Goal: Check status: Check status

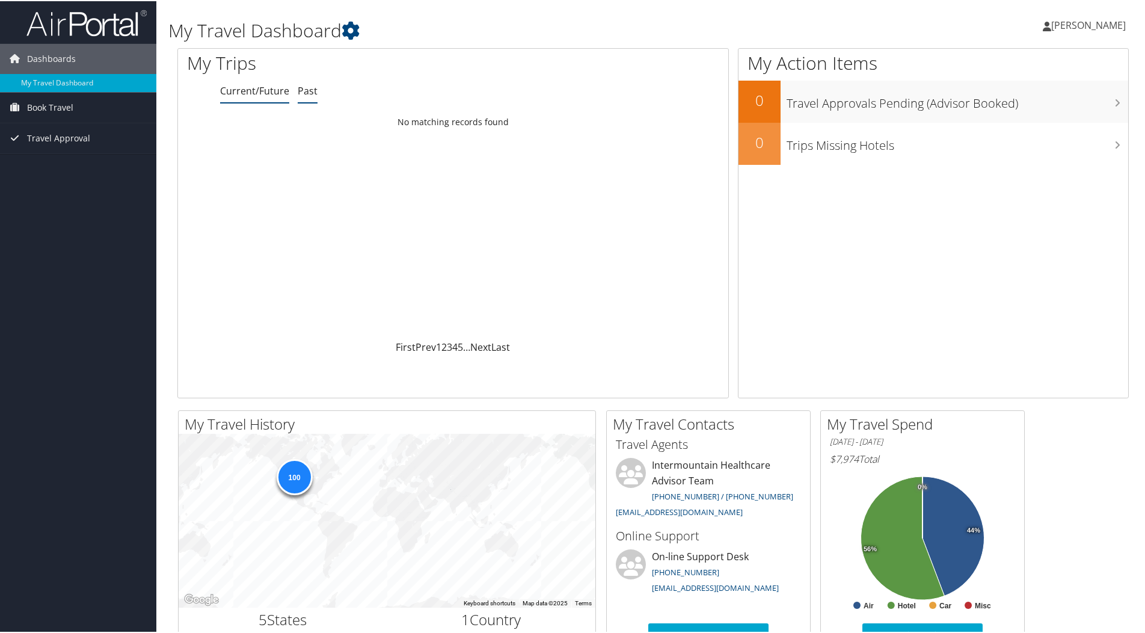
click at [308, 93] on link "Past" at bounding box center [308, 89] width 20 height 13
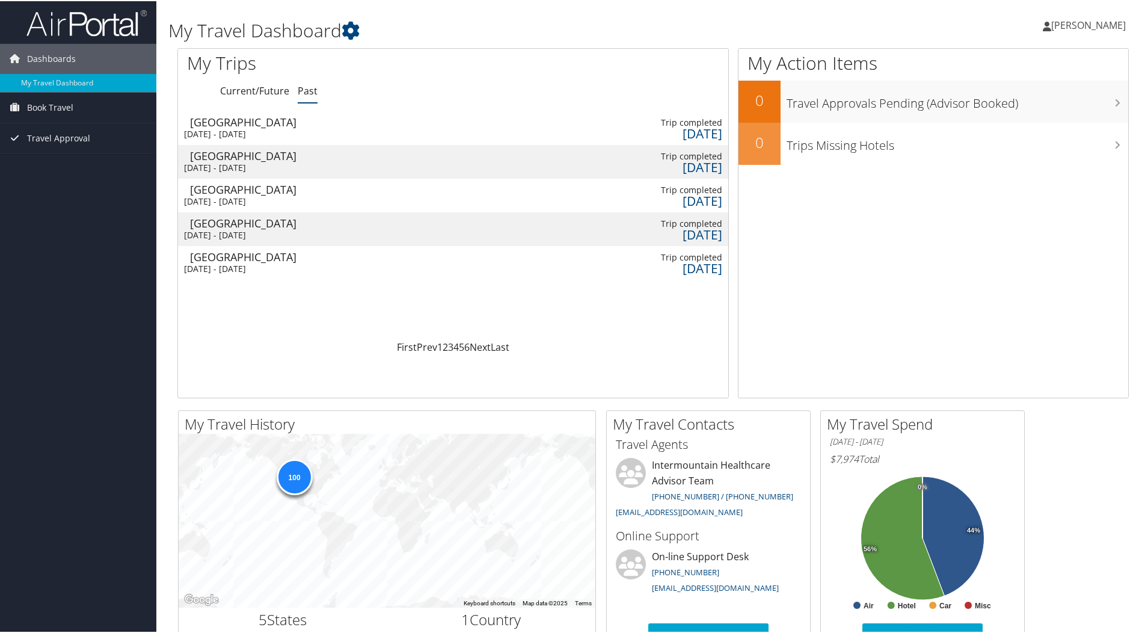
click at [244, 124] on div "[GEOGRAPHIC_DATA]" at bounding box center [254, 120] width 128 height 11
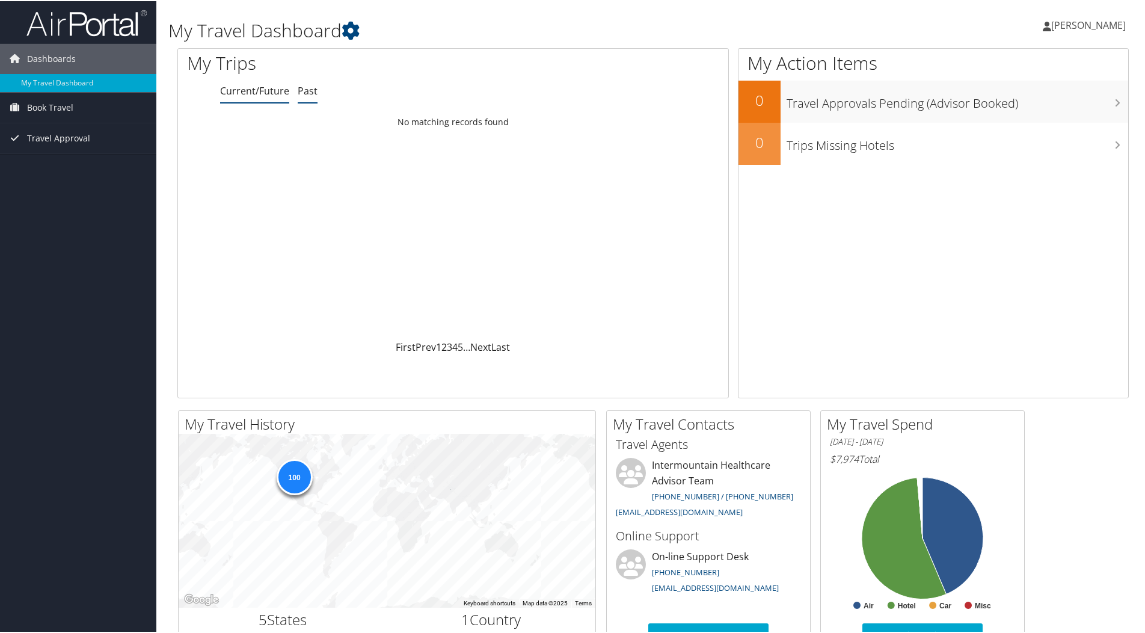
click at [310, 95] on link "Past" at bounding box center [308, 89] width 20 height 13
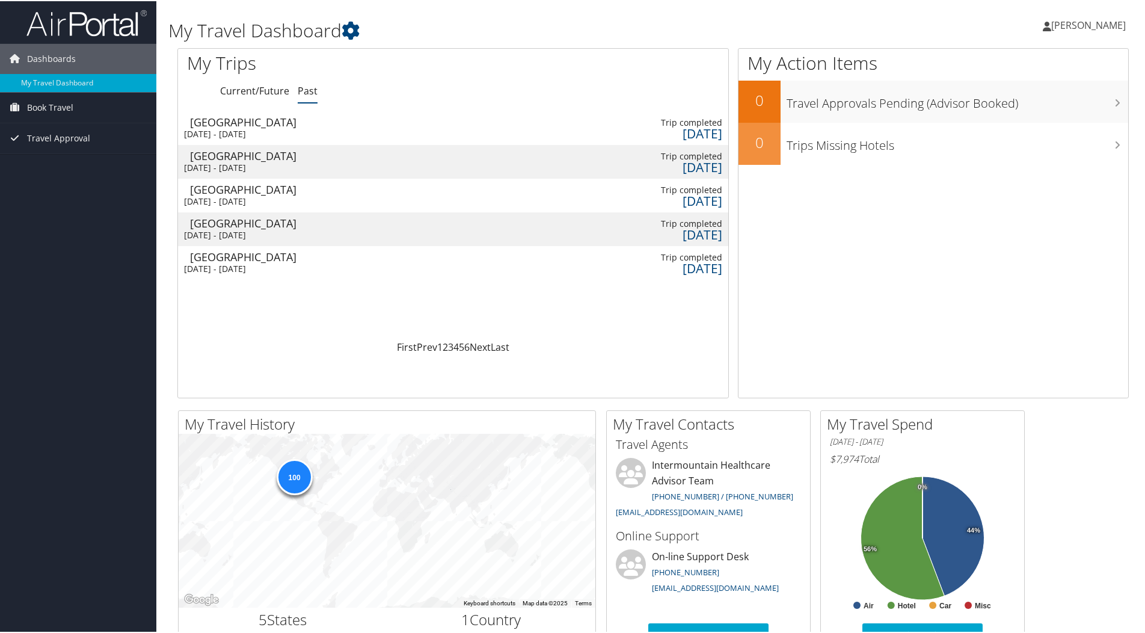
click at [225, 158] on div "Salt Lake City" at bounding box center [254, 154] width 128 height 11
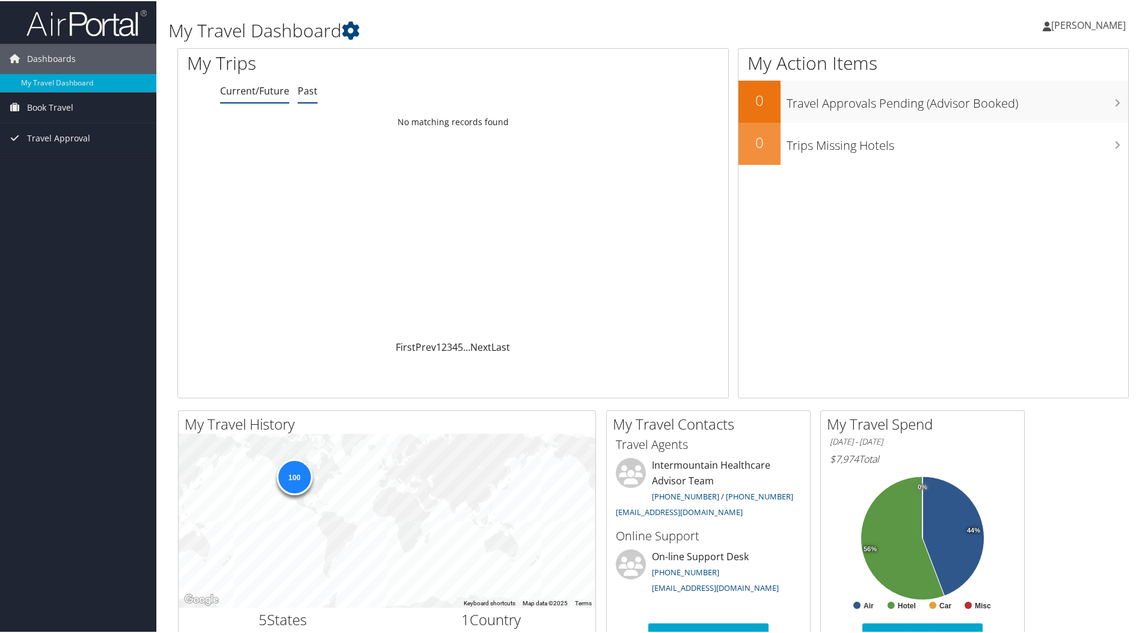
click at [304, 103] on div "My Trips Current/Future Past Loading... No matching records found First Prev 1 …" at bounding box center [452, 222] width 551 height 350
click at [310, 90] on link "Past" at bounding box center [308, 89] width 20 height 13
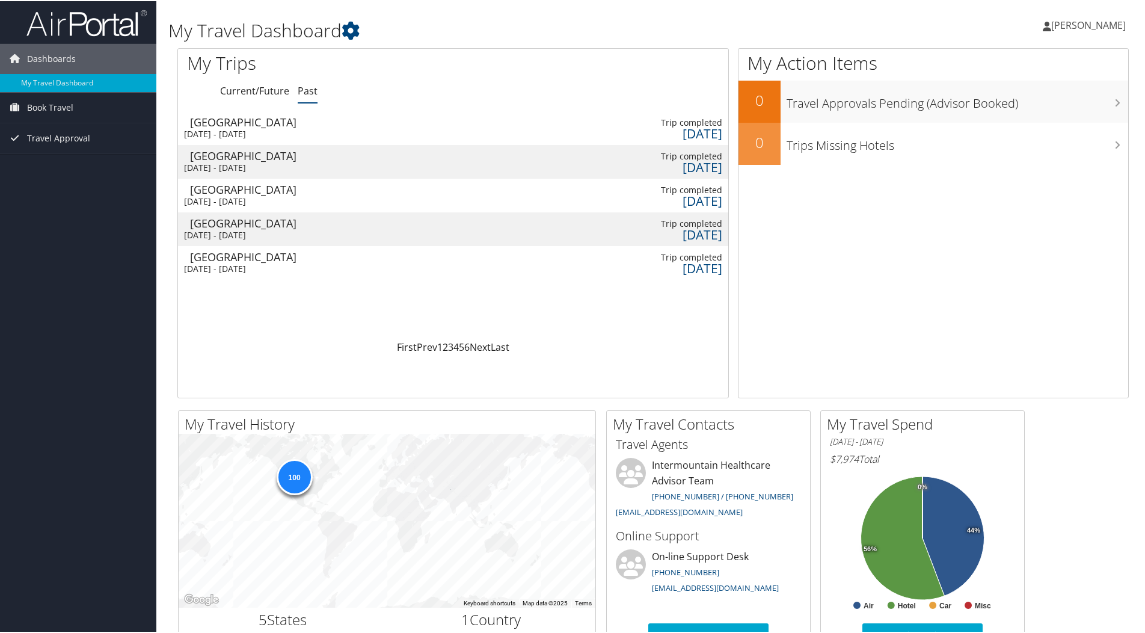
click at [241, 220] on div "Salt Lake City" at bounding box center [254, 221] width 128 height 11
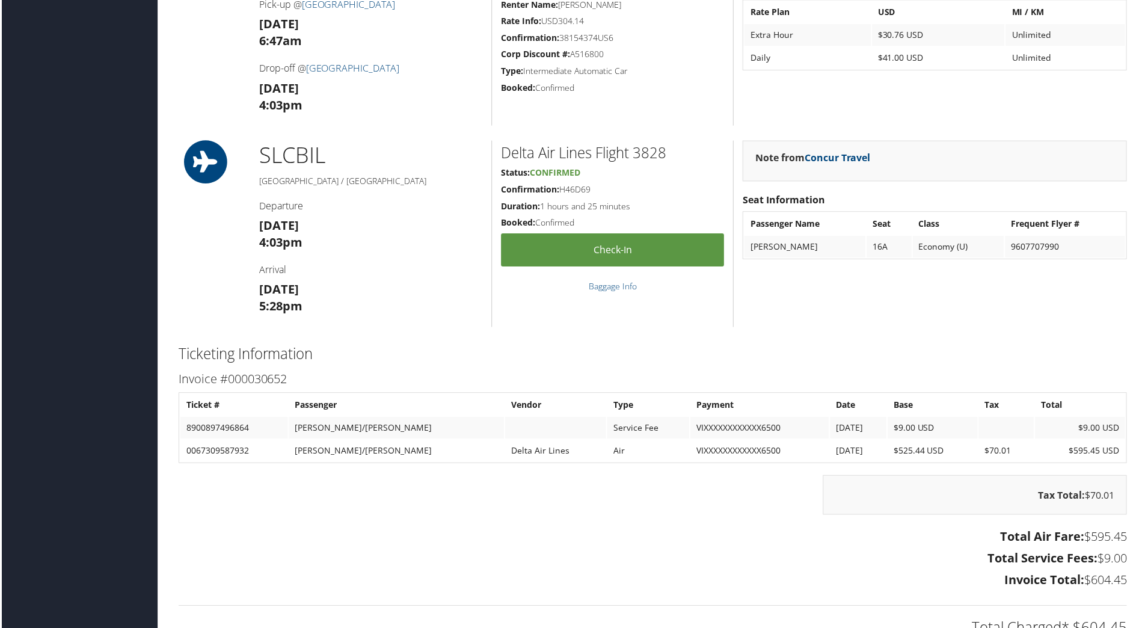
scroll to position [642, 0]
